Goal: Use online tool/utility: Utilize a website feature to perform a specific function

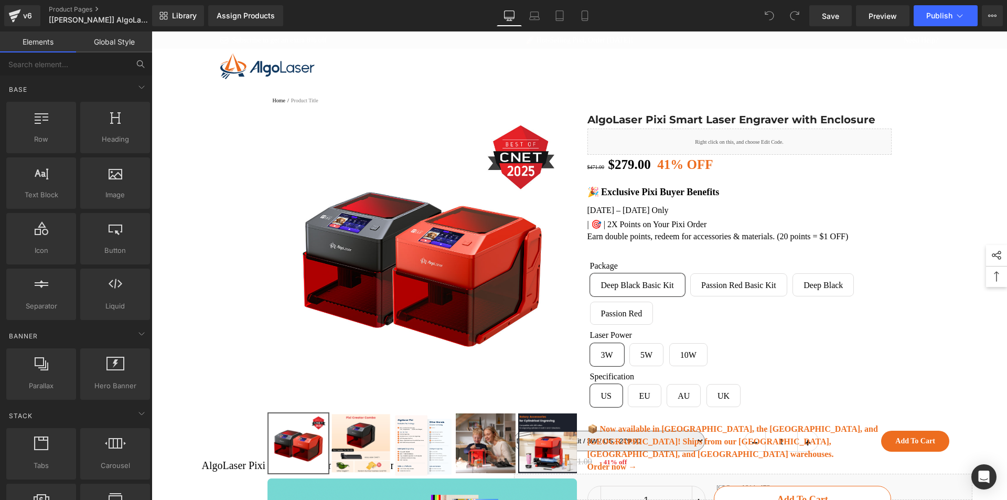
click at [136, 66] on button at bounding box center [140, 63] width 23 height 23
click at [45, 68] on input "text" at bounding box center [64, 63] width 129 height 23
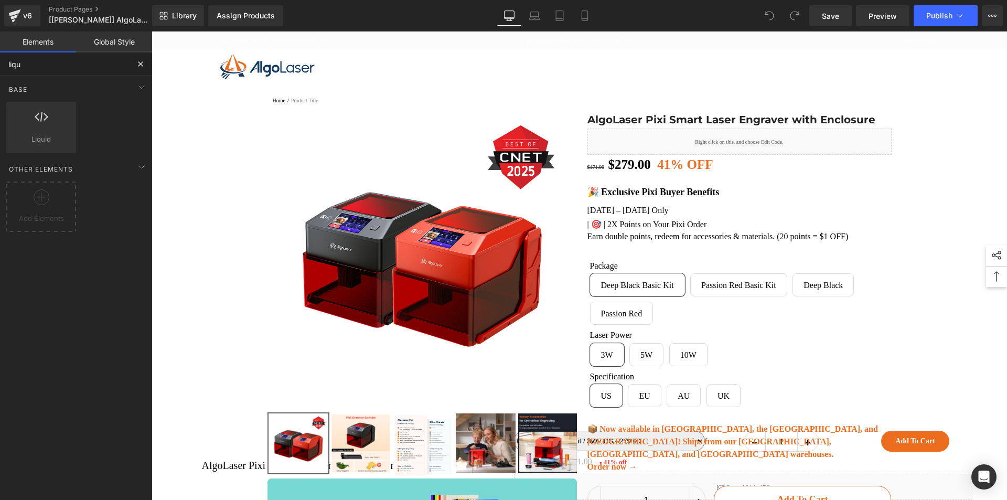
type input "liqui"
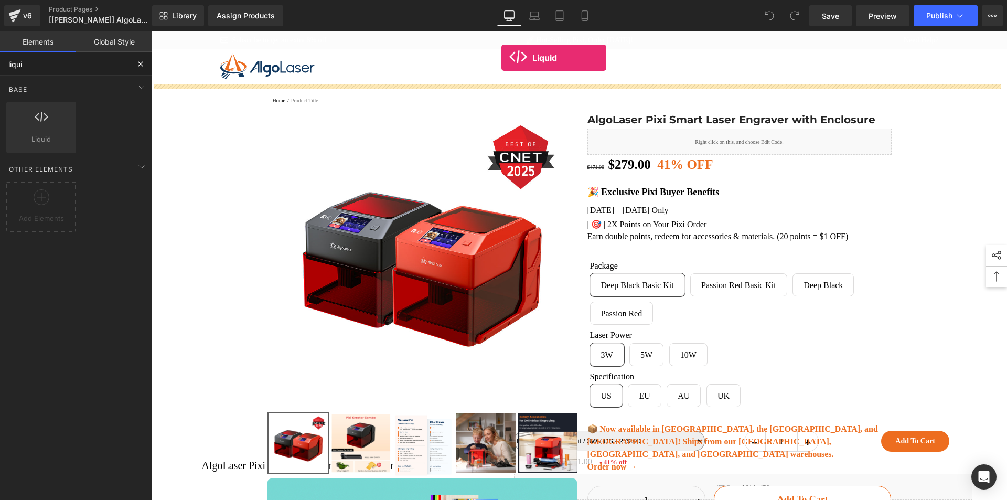
drag, startPoint x: 200, startPoint y: 149, endPoint x: 502, endPoint y: 54, distance: 317.2
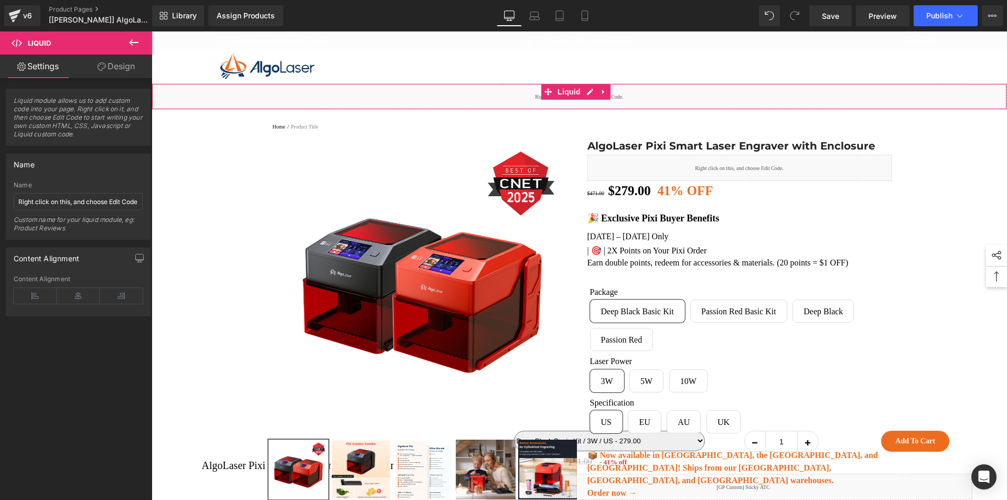
click at [487, 105] on div "Liquid" at bounding box center [579, 96] width 855 height 26
click at [560, 90] on span "Liquid" at bounding box center [569, 92] width 28 height 16
click at [563, 91] on span "Liquid" at bounding box center [569, 92] width 28 height 16
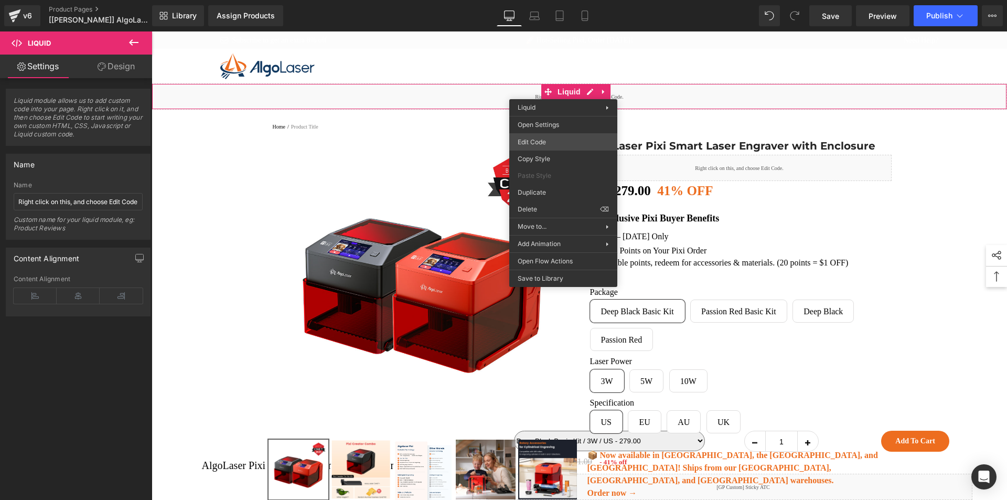
click at [550, 0] on div "Liquid You are previewing how the will restyle your page. You can not edit Elem…" at bounding box center [503, 0] width 1007 height 0
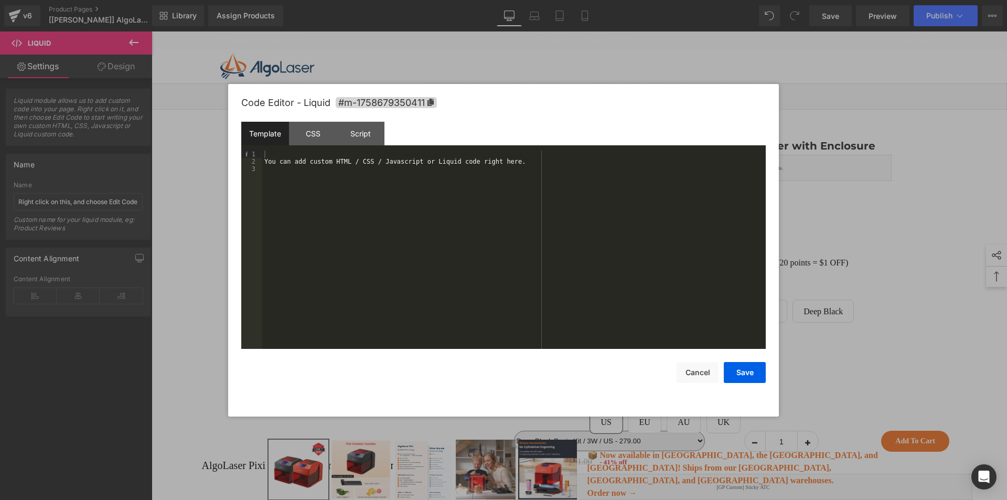
click at [436, 180] on div "You can add custom HTML / CSS / Javascript or Liquid code right here." at bounding box center [513, 256] width 503 height 213
click at [305, 132] on div "CSS" at bounding box center [313, 134] width 48 height 24
click at [317, 182] on div "#m-1758679350411 { }" at bounding box center [513, 256] width 503 height 213
click at [734, 368] on button "Save" at bounding box center [745, 372] width 42 height 21
click at [566, 0] on div "Liquid You are previewing how the will restyle your page. You can not edit Elem…" at bounding box center [503, 0] width 1007 height 0
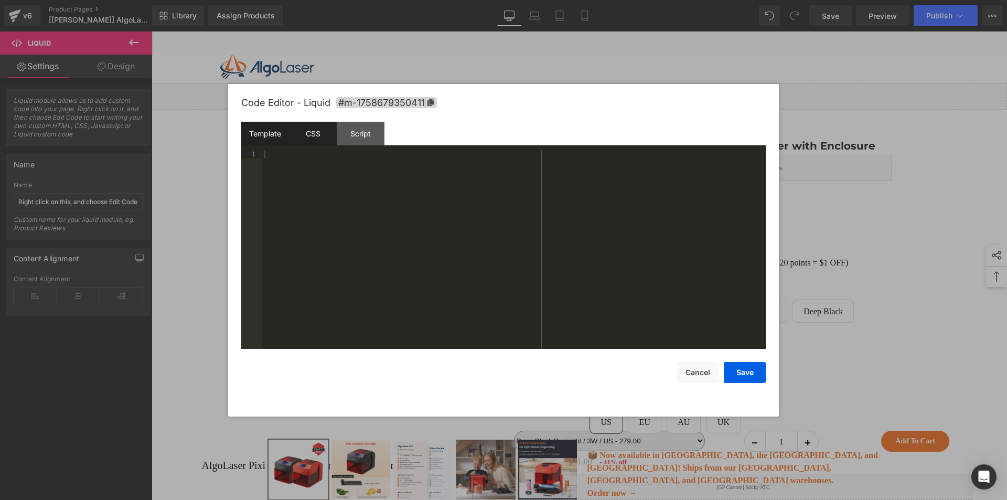
click at [306, 138] on div "CSS" at bounding box center [313, 134] width 48 height 24
click at [316, 174] on div "html .gemapp.video { overflow : initial !important; }" at bounding box center [513, 256] width 503 height 213
click at [265, 175] on div "html .gemapp.video { overflow : initial !important; }" at bounding box center [513, 256] width 503 height 213
paste textarea
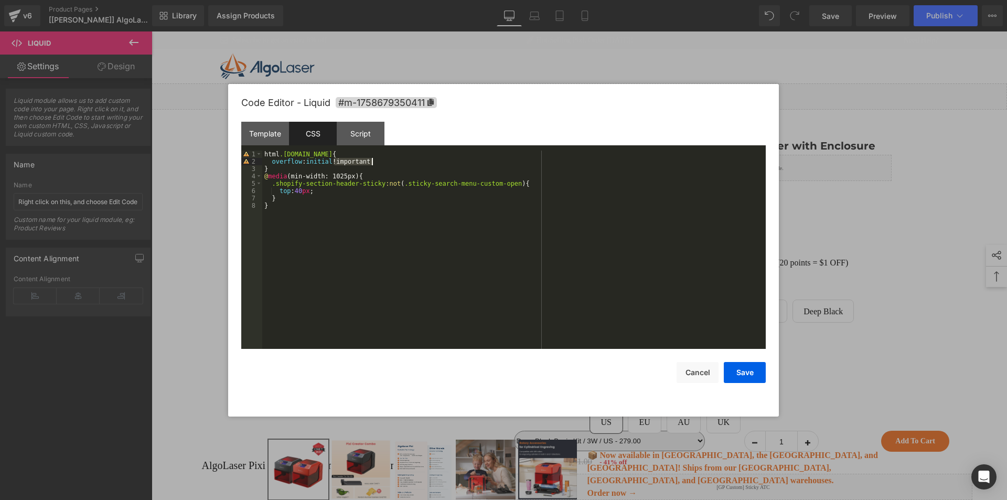
drag, startPoint x: 332, startPoint y: 159, endPoint x: 372, endPoint y: 163, distance: 40.6
click at [372, 163] on div "html .gemapp.video { overflow : initial !important; } @ media (min-width: 1025p…" at bounding box center [513, 256] width 503 height 213
drag, startPoint x: 309, startPoint y: 190, endPoint x: 340, endPoint y: 190, distance: 30.9
click at [340, 190] on div "html .gemapp.video { overflow : initial !important; } @ media (min-width: 1025p…" at bounding box center [513, 256] width 503 height 213
click at [742, 374] on button "Save" at bounding box center [745, 372] width 42 height 21
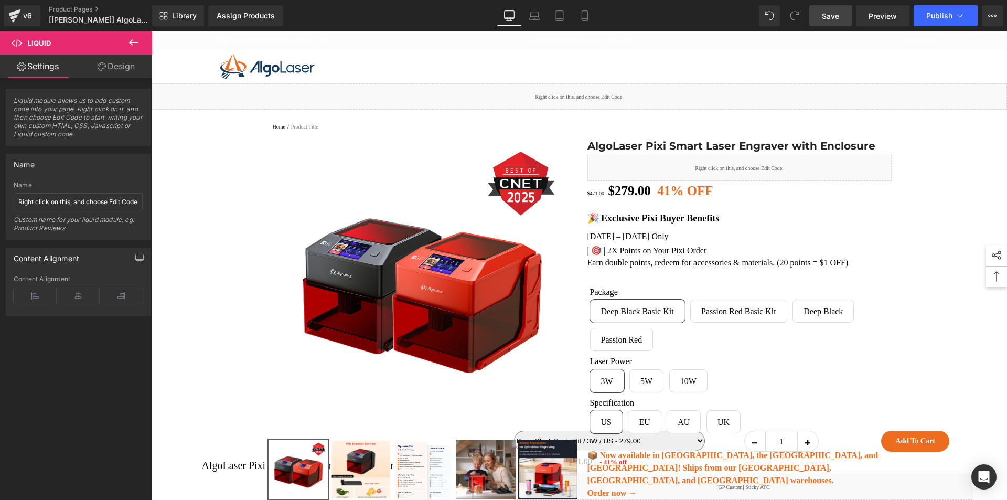
drag, startPoint x: 832, startPoint y: 19, endPoint x: 725, endPoint y: 38, distance: 109.1
click at [832, 19] on span "Save" at bounding box center [830, 15] width 17 height 11
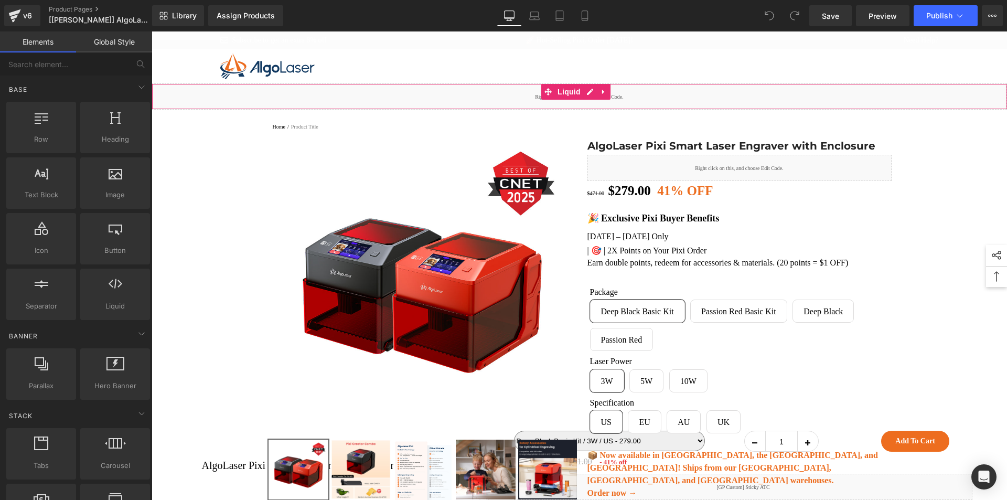
click at [487, 100] on div "Liquid" at bounding box center [579, 96] width 855 height 26
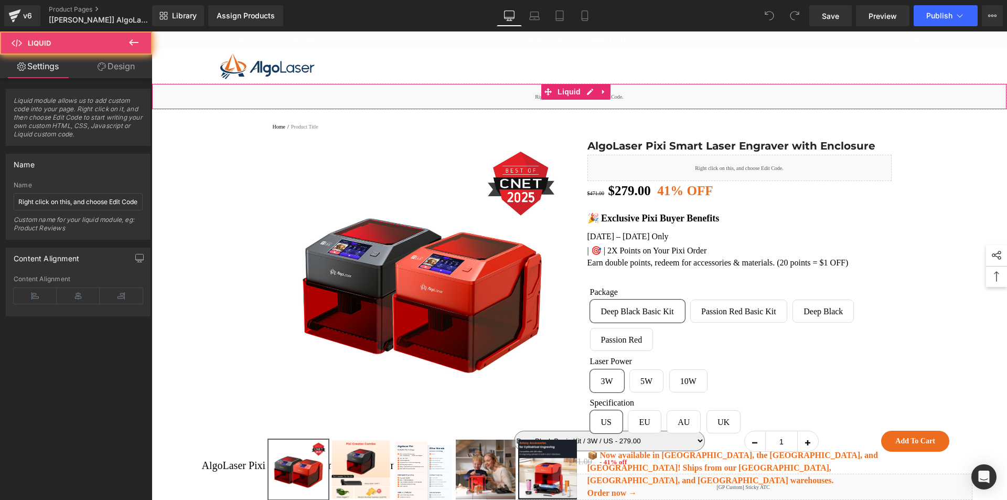
click at [487, 100] on div "Liquid" at bounding box center [579, 96] width 855 height 26
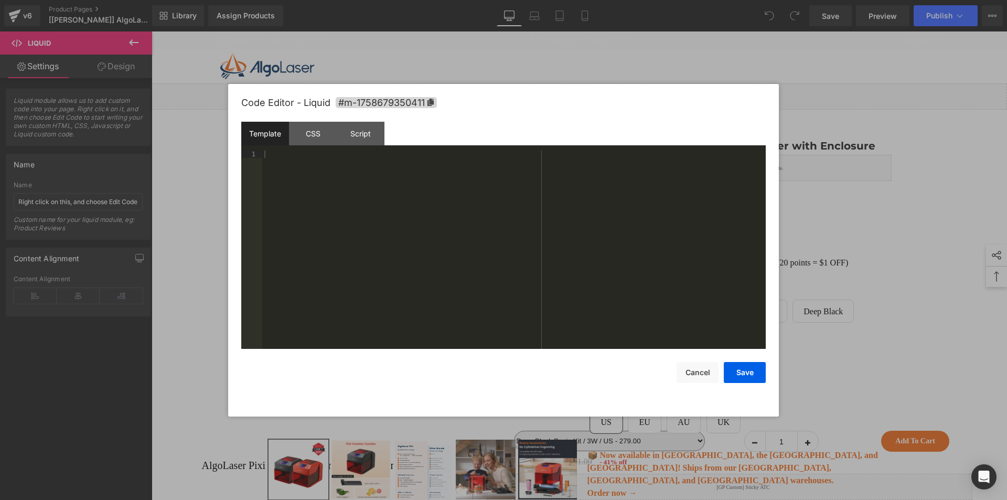
click at [558, 0] on div "You are previewing how the will restyle your page. You can not edit Elements in…" at bounding box center [503, 0] width 1007 height 0
click at [309, 139] on div "CSS" at bounding box center [313, 134] width 48 height 24
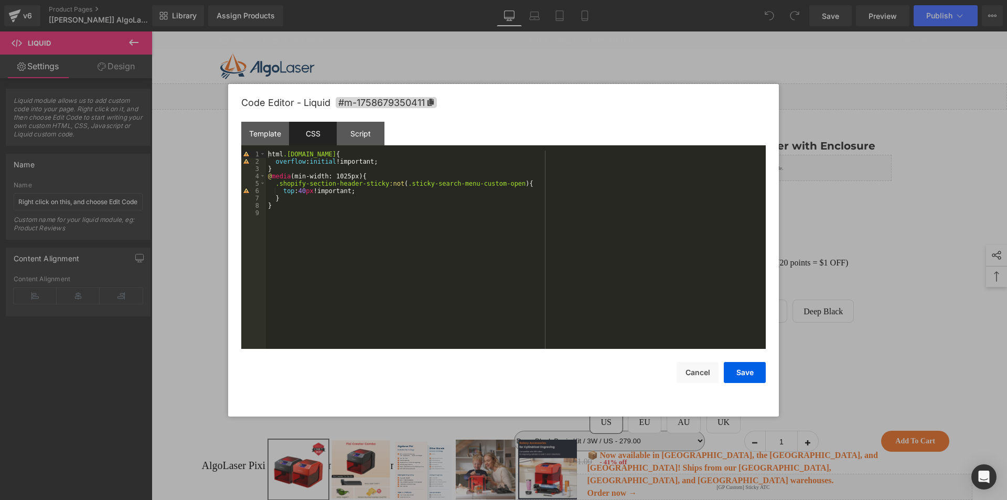
drag, startPoint x: 846, startPoint y: 89, endPoint x: 696, endPoint y: 50, distance: 155.0
click at [846, 89] on div at bounding box center [503, 250] width 1007 height 500
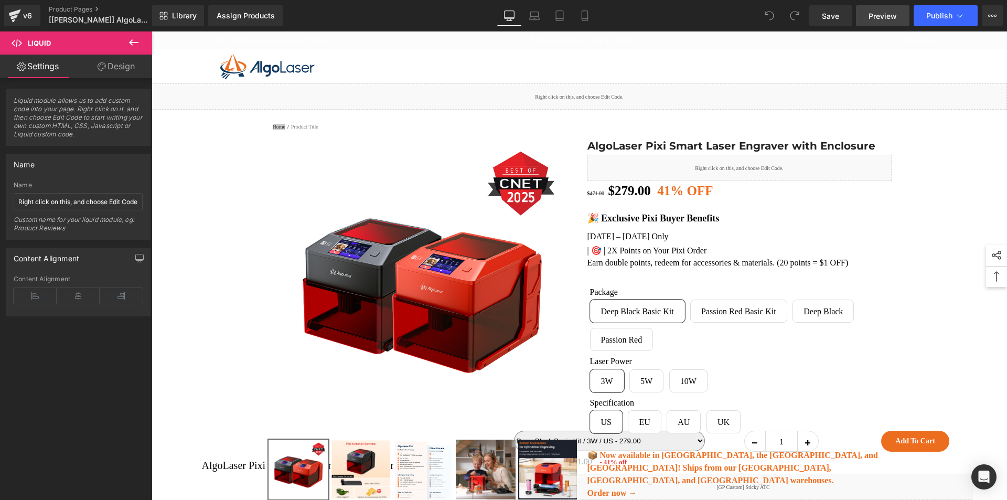
click at [876, 18] on span "Preview" at bounding box center [882, 15] width 28 height 11
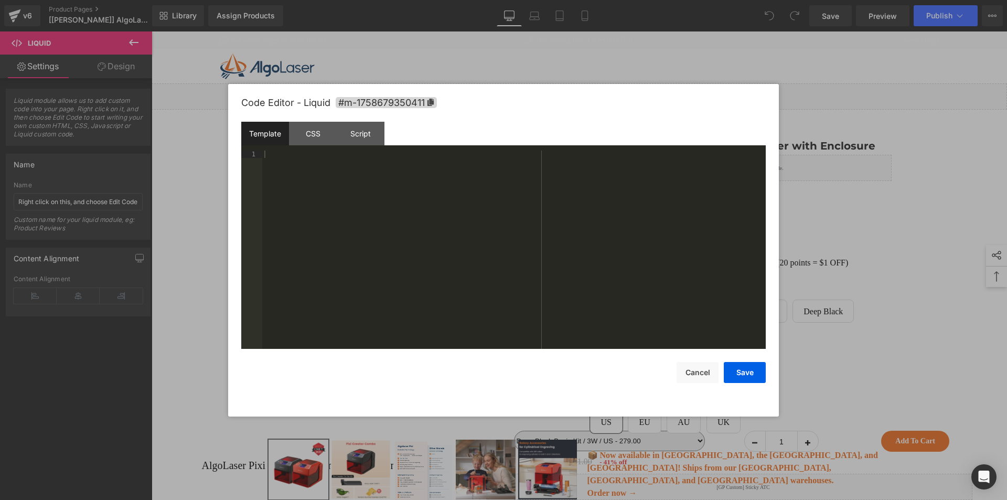
click at [443, 0] on div "You are previewing how the will restyle your page. You can not edit Elements in…" at bounding box center [503, 0] width 1007 height 0
click at [325, 129] on div "CSS" at bounding box center [313, 134] width 48 height 24
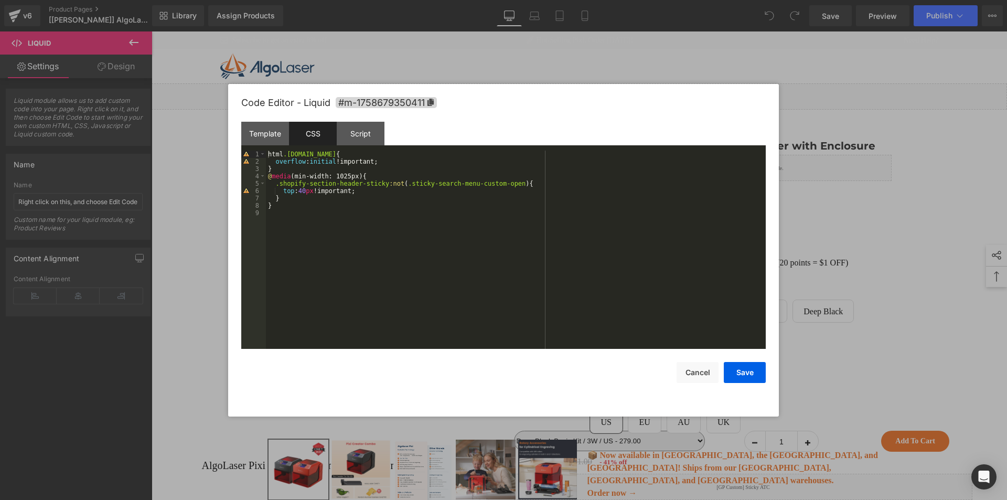
click at [383, 178] on div "html .[DOMAIN_NAME] { overflow : initial !important; } @ media (min-width: 1025…" at bounding box center [516, 256] width 500 height 213
click at [267, 205] on div "html .[DOMAIN_NAME] { overflow : initial !important; } @ media (min-width: 1025…" at bounding box center [516, 256] width 500 height 213
click at [758, 378] on button "Save" at bounding box center [745, 372] width 42 height 21
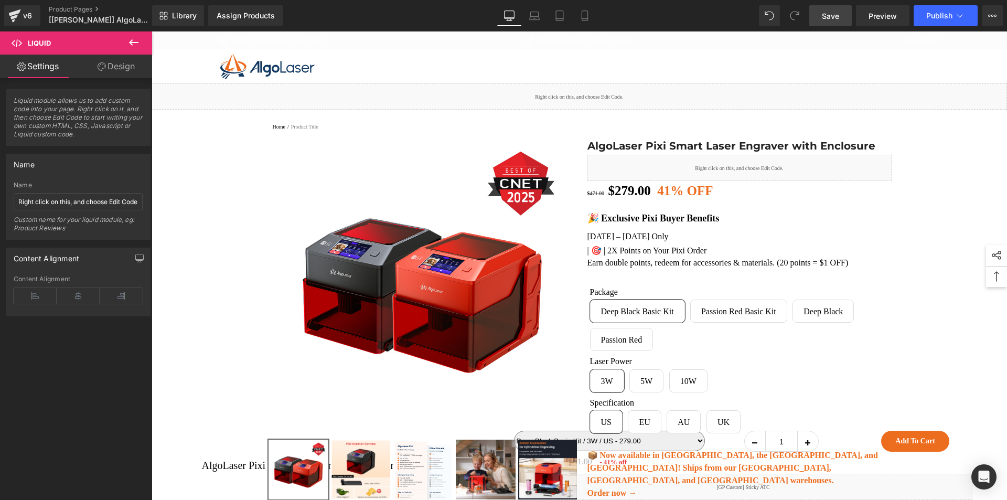
click at [839, 12] on span "Save" at bounding box center [830, 15] width 17 height 11
click at [584, 98] on link at bounding box center [587, 91] width 11 height 13
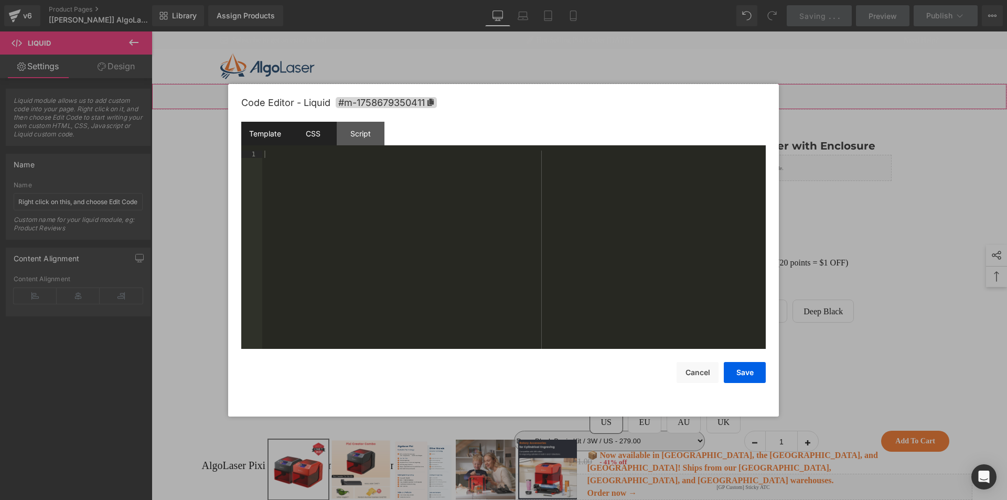
click at [303, 136] on div "CSS" at bounding box center [313, 134] width 48 height 24
click at [312, 135] on div "CSS" at bounding box center [313, 134] width 48 height 24
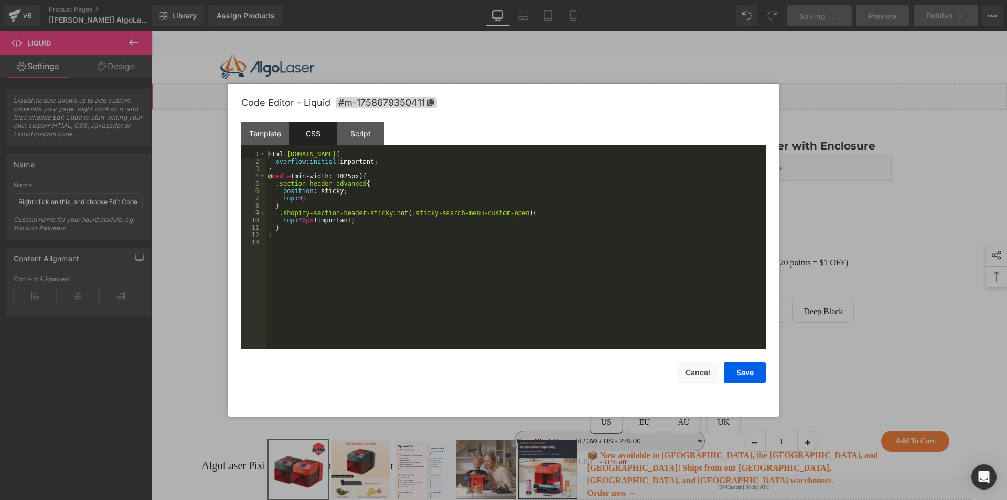
click at [312, 135] on div "CSS" at bounding box center [313, 134] width 48 height 24
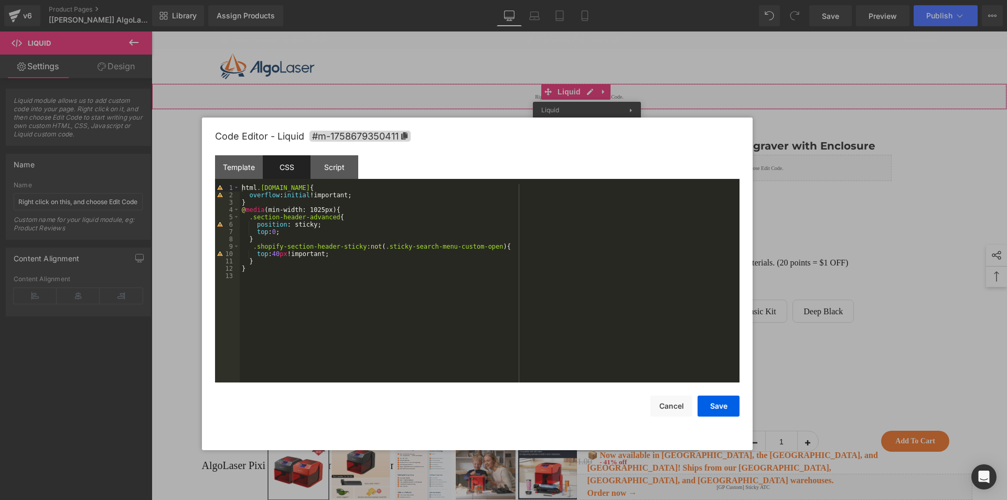
drag, startPoint x: 655, startPoint y: 108, endPoint x: 629, endPoint y: 142, distance: 42.6
click at [629, 142] on div "Code Editor - Liquid #m-1758679350411" at bounding box center [477, 136] width 524 height 38
click at [721, 400] on button "Save" at bounding box center [718, 405] width 42 height 21
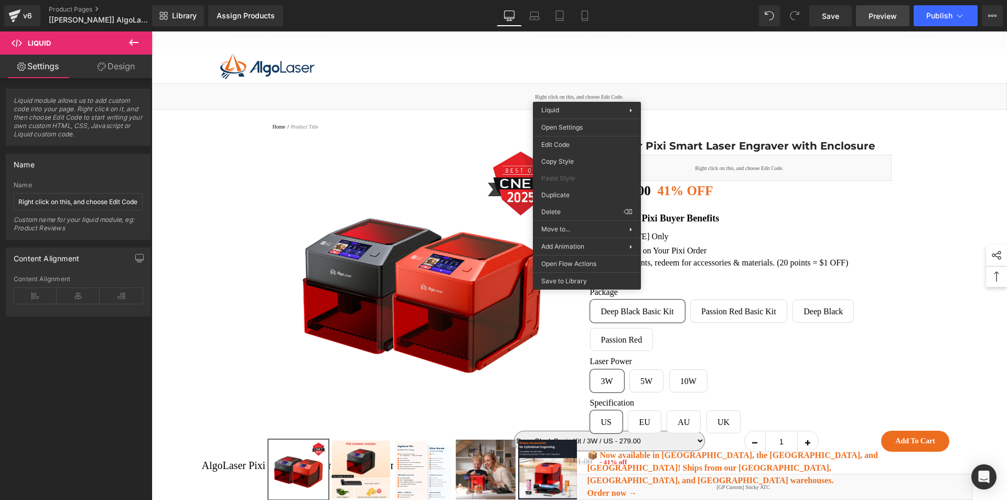
click at [873, 25] on link "Preview" at bounding box center [882, 15] width 53 height 21
